Goal: Transaction & Acquisition: Purchase product/service

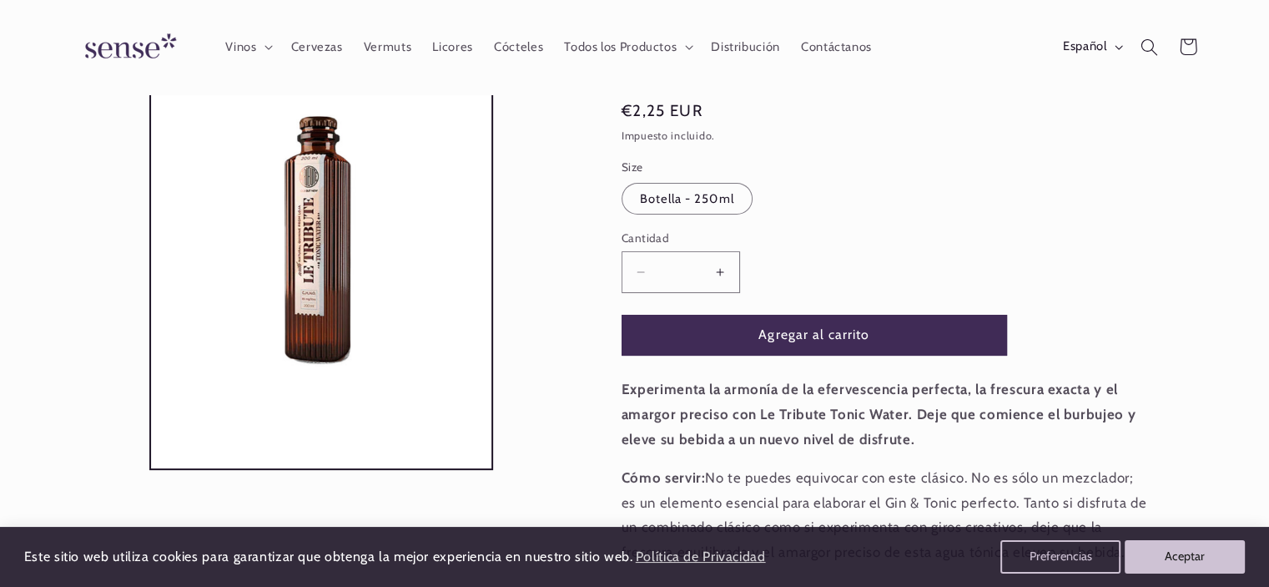
scroll to position [167, 0]
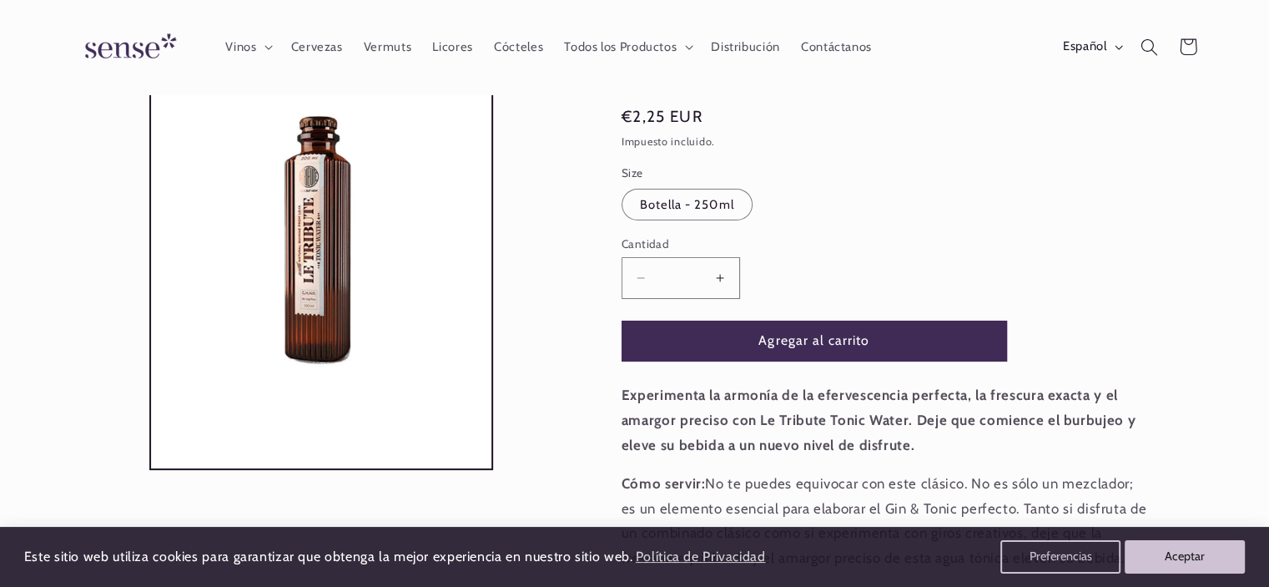
click at [721, 277] on button "Aumentar cantidad para Le Tribute Tonic Water" at bounding box center [721, 277] width 38 height 41
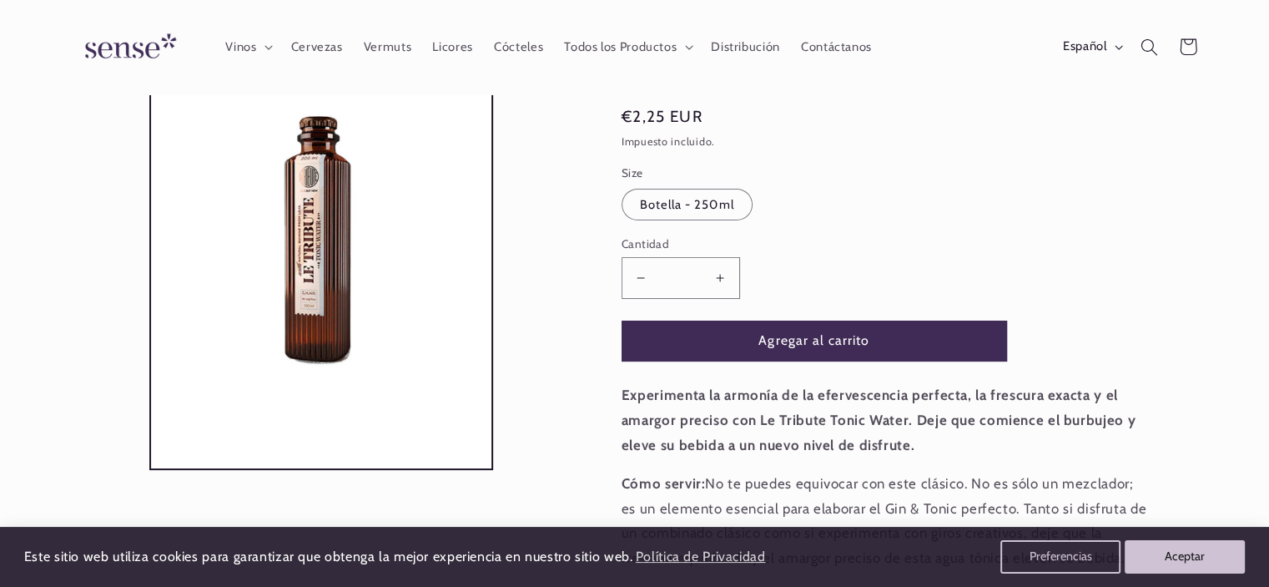
click at [721, 277] on button "Aumentar cantidad para Le Tribute Tonic Water" at bounding box center [721, 277] width 38 height 41
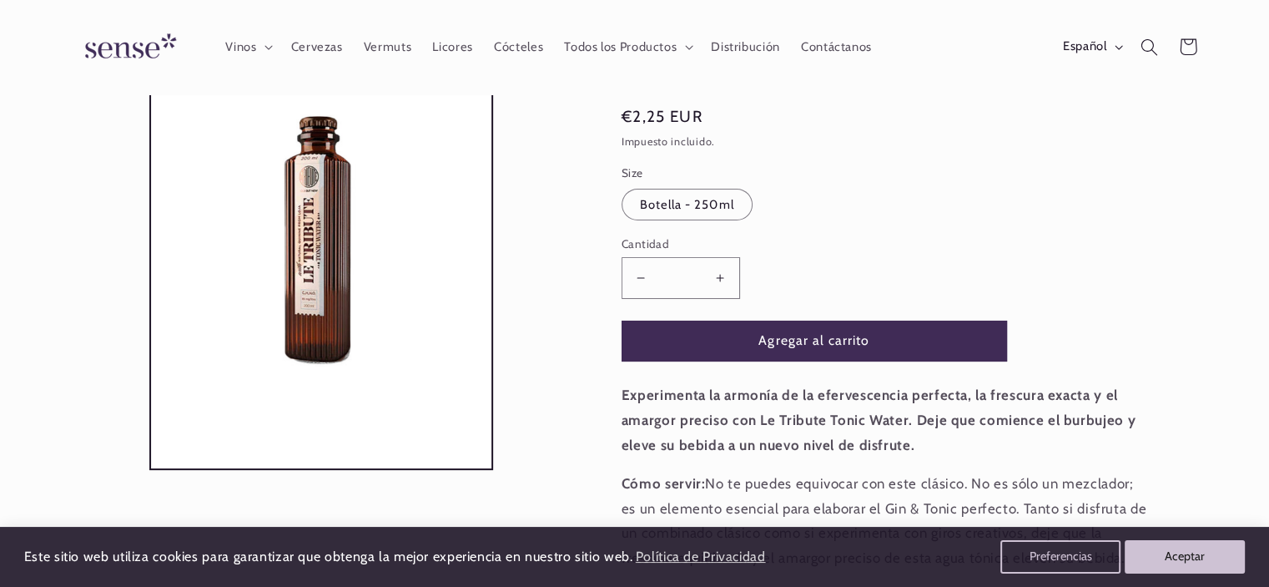
click at [721, 277] on button "Aumentar cantidad para Le Tribute Tonic Water" at bounding box center [721, 277] width 38 height 41
click at [827, 340] on button "Agregar al carrito" at bounding box center [815, 340] width 386 height 41
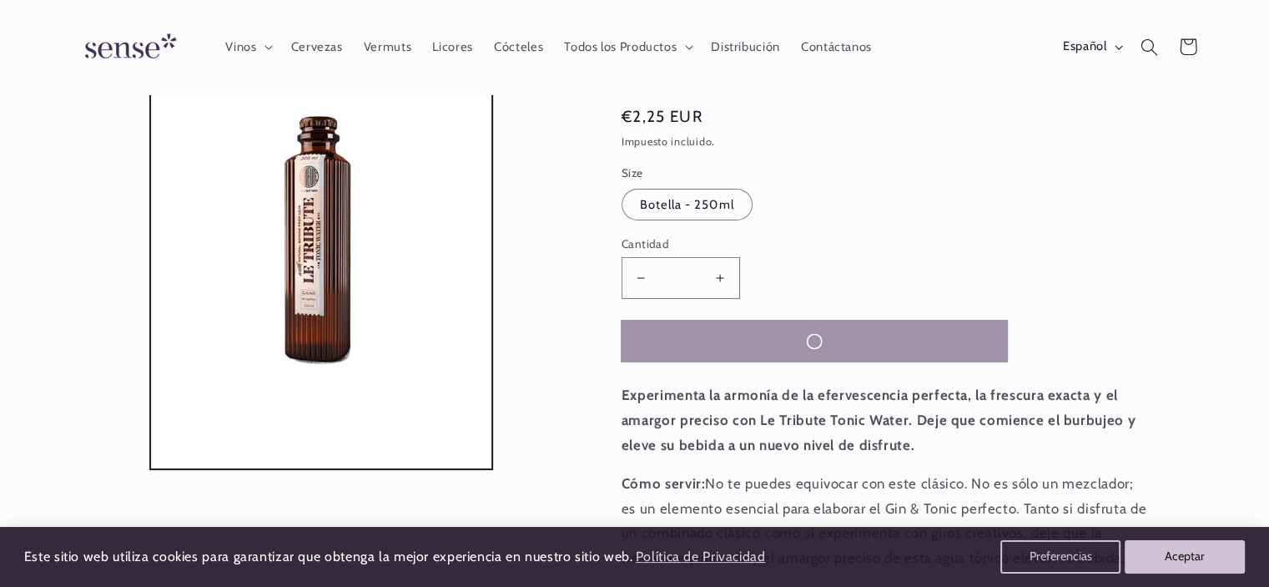
click at [827, 340] on button "Agregar al carrito" at bounding box center [815, 340] width 386 height 41
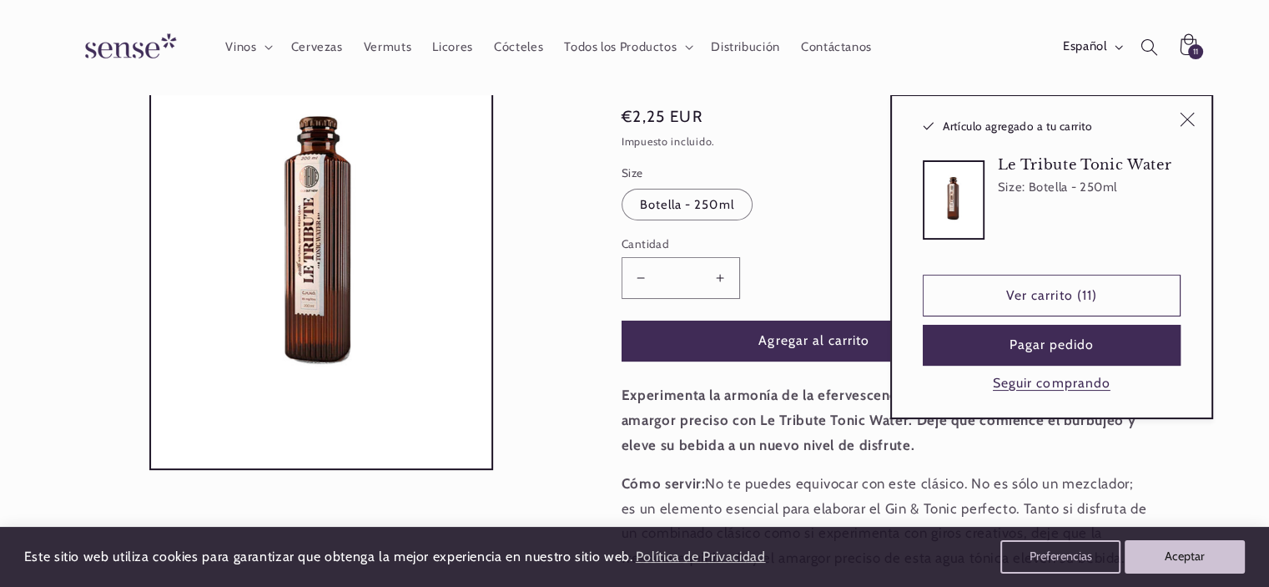
drag, startPoint x: 827, startPoint y: 340, endPoint x: 839, endPoint y: 280, distance: 61.2
click at [839, 282] on product-info "Mixers > Tonicas Le Tribute Tonic Water Le Tribute Tonic Water cítrica • refres…" at bounding box center [885, 307] width 526 height 661
type input "*"
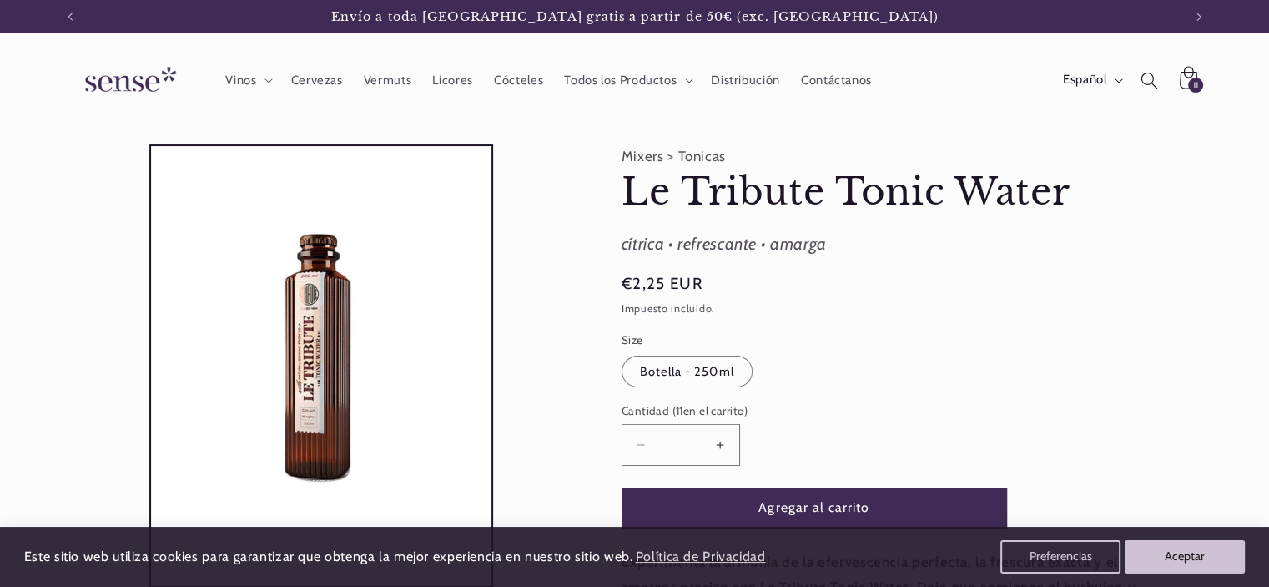
click at [1192, 76] on icon at bounding box center [1189, 78] width 18 height 23
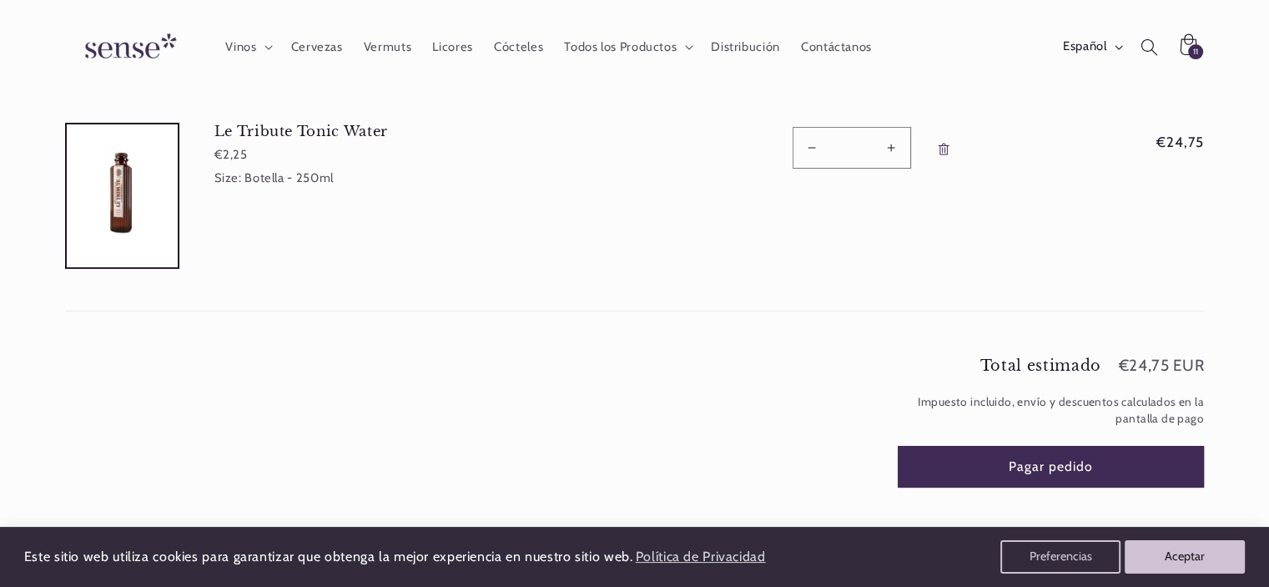
scroll to position [83, 0]
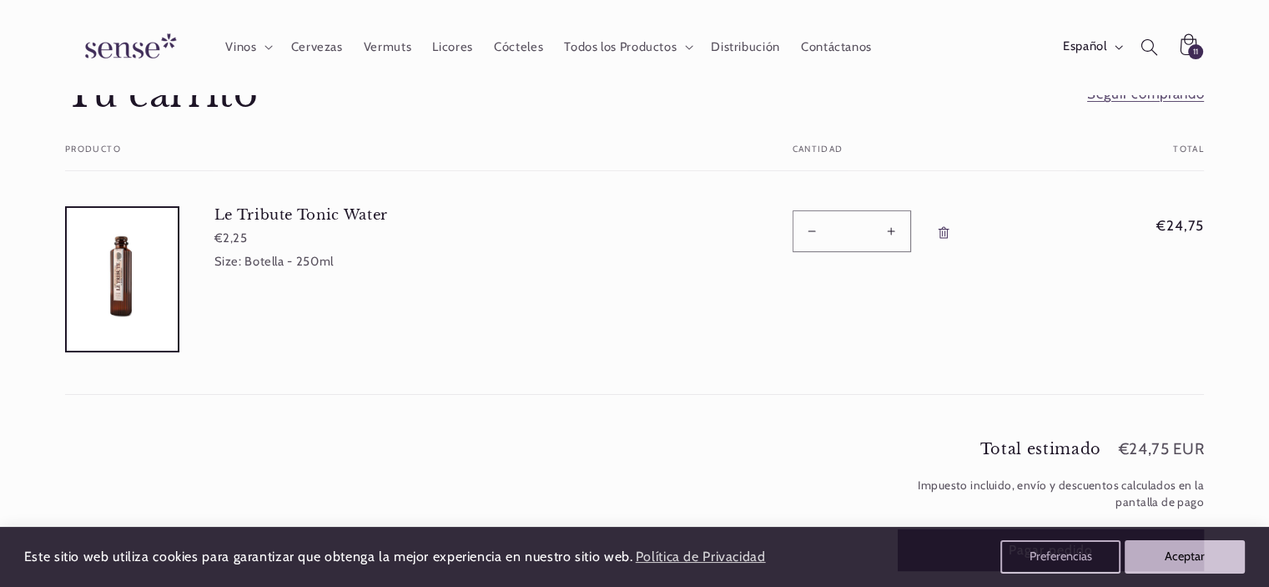
click at [810, 230] on button "Reducir cantidad para Le Tribute Tonic Water" at bounding box center [813, 230] width 38 height 41
type input "**"
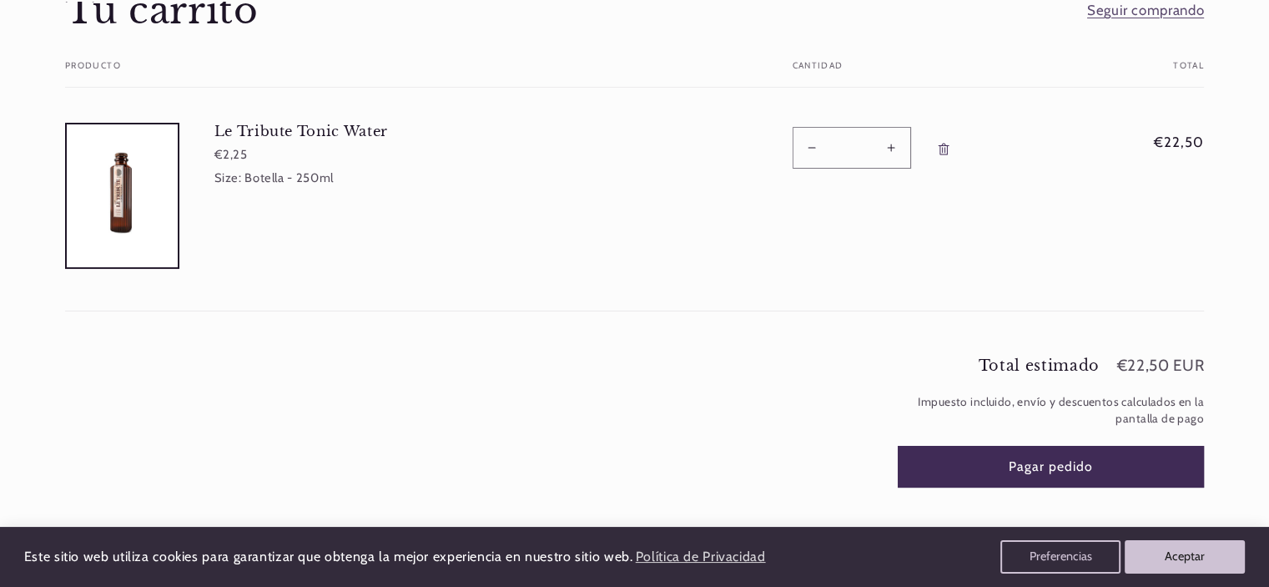
scroll to position [250, 0]
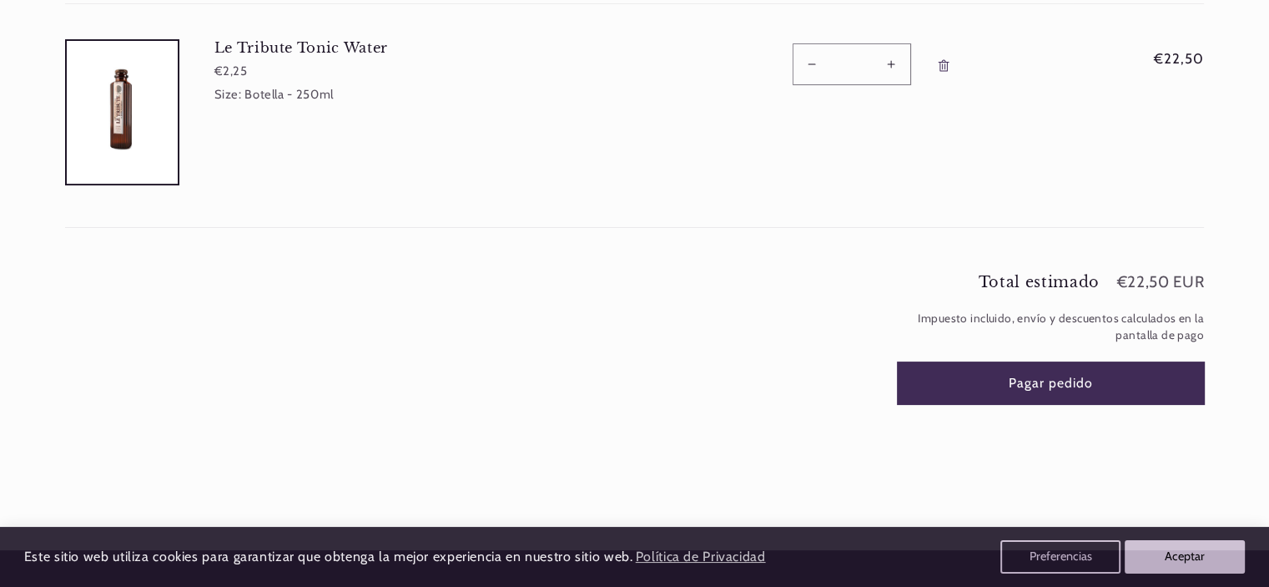
click at [1062, 378] on button "Pagar pedido" at bounding box center [1051, 382] width 307 height 41
